Goal: Complete application form: Complete application form

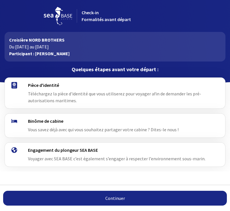
click at [59, 87] on h4 "Pièce d'identité" at bounding box center [117, 85] width 178 height 6
click at [82, 126] on div "Binôme de cabine Vous savez déjà avec qui vous souhaitez partager votre cabine …" at bounding box center [114, 125] width 183 height 15
click at [118, 202] on link "Continuer" at bounding box center [114, 198] width 223 height 15
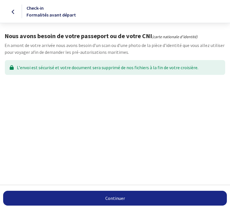
click at [117, 198] on link "Continuer" at bounding box center [114, 198] width 223 height 15
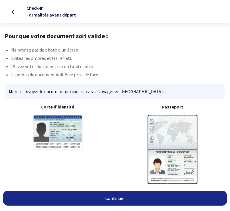
click at [125, 198] on link "Continuer" at bounding box center [114, 198] width 223 height 15
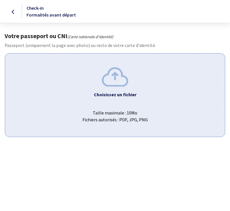
click at [112, 85] on img at bounding box center [115, 76] width 26 height 19
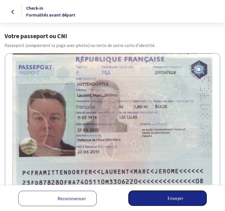
click at [168, 197] on button "Envoyer" at bounding box center [168, 198] width 78 height 15
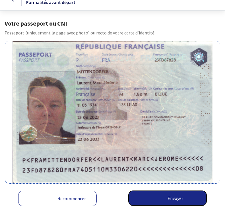
click at [172, 200] on button "Envoyer" at bounding box center [168, 198] width 78 height 15
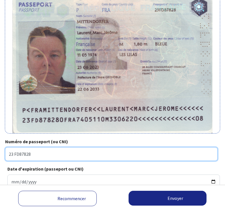
scroll to position [73, 0]
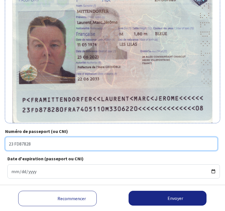
click at [15, 142] on input "23 FD87828" at bounding box center [111, 144] width 213 height 14
type input "23FD87828"
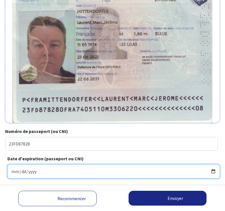
click at [35, 173] on input "Date d'expiration (passeport ou CNI)" at bounding box center [113, 171] width 213 height 14
type input "2033-06-22"
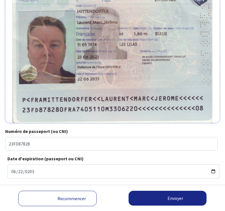
click at [111, 155] on div "Numéro de passeport (ou CNI) 23FD87828 Date d'expiration (passeport ou CNI) 203…" at bounding box center [112, 155] width 215 height 55
click at [173, 198] on button "Envoyer" at bounding box center [168, 198] width 78 height 15
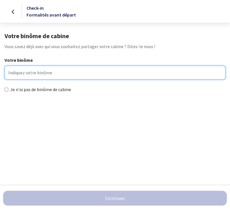
click at [39, 73] on input "Votre binôme" at bounding box center [115, 73] width 221 height 14
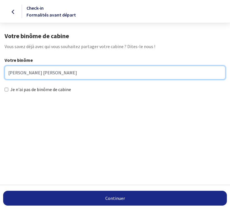
type input "Antonio Vaz Viera"
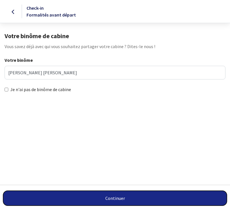
click at [133, 196] on button "Continuer" at bounding box center [114, 198] width 223 height 15
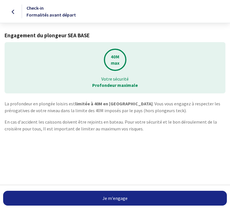
click at [141, 196] on link "Je m'engage" at bounding box center [114, 198] width 223 height 15
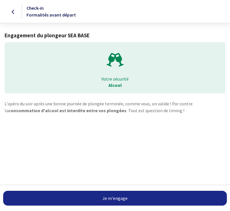
click at [147, 197] on link "Je m'engage" at bounding box center [114, 198] width 223 height 15
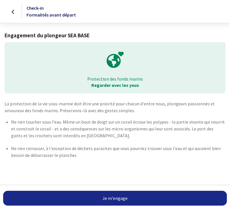
click at [155, 199] on link "Je m'engage" at bounding box center [114, 198] width 223 height 15
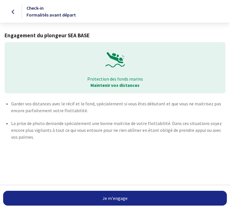
click at [155, 199] on link "Je m'engage" at bounding box center [114, 198] width 223 height 15
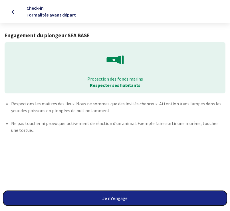
click at [155, 199] on button "Je m'engage" at bounding box center [114, 198] width 223 height 15
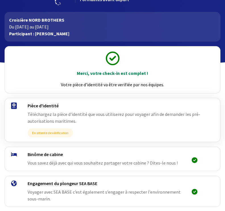
scroll to position [21, 0]
